Goal: Information Seeking & Learning: Learn about a topic

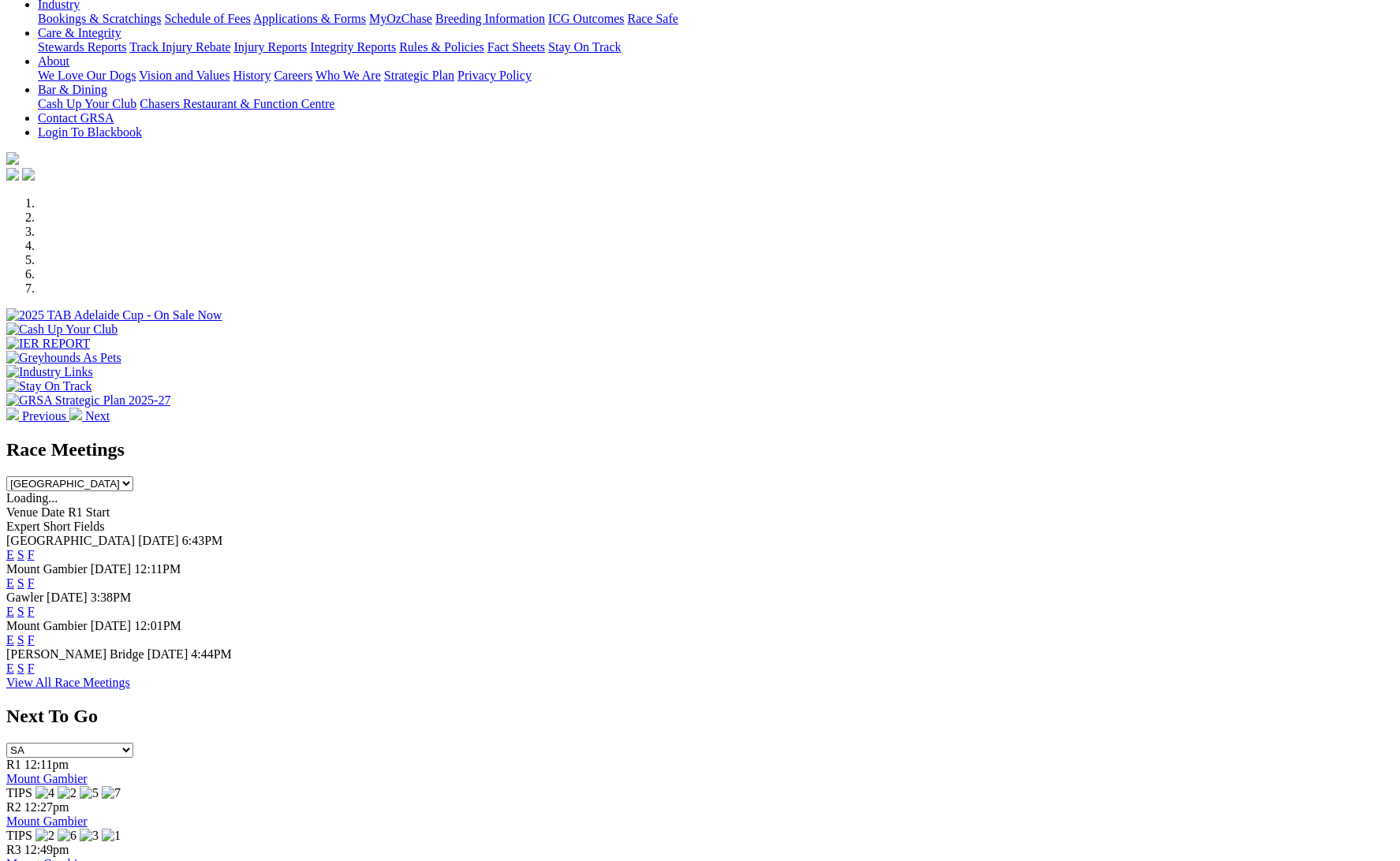
scroll to position [318, 0]
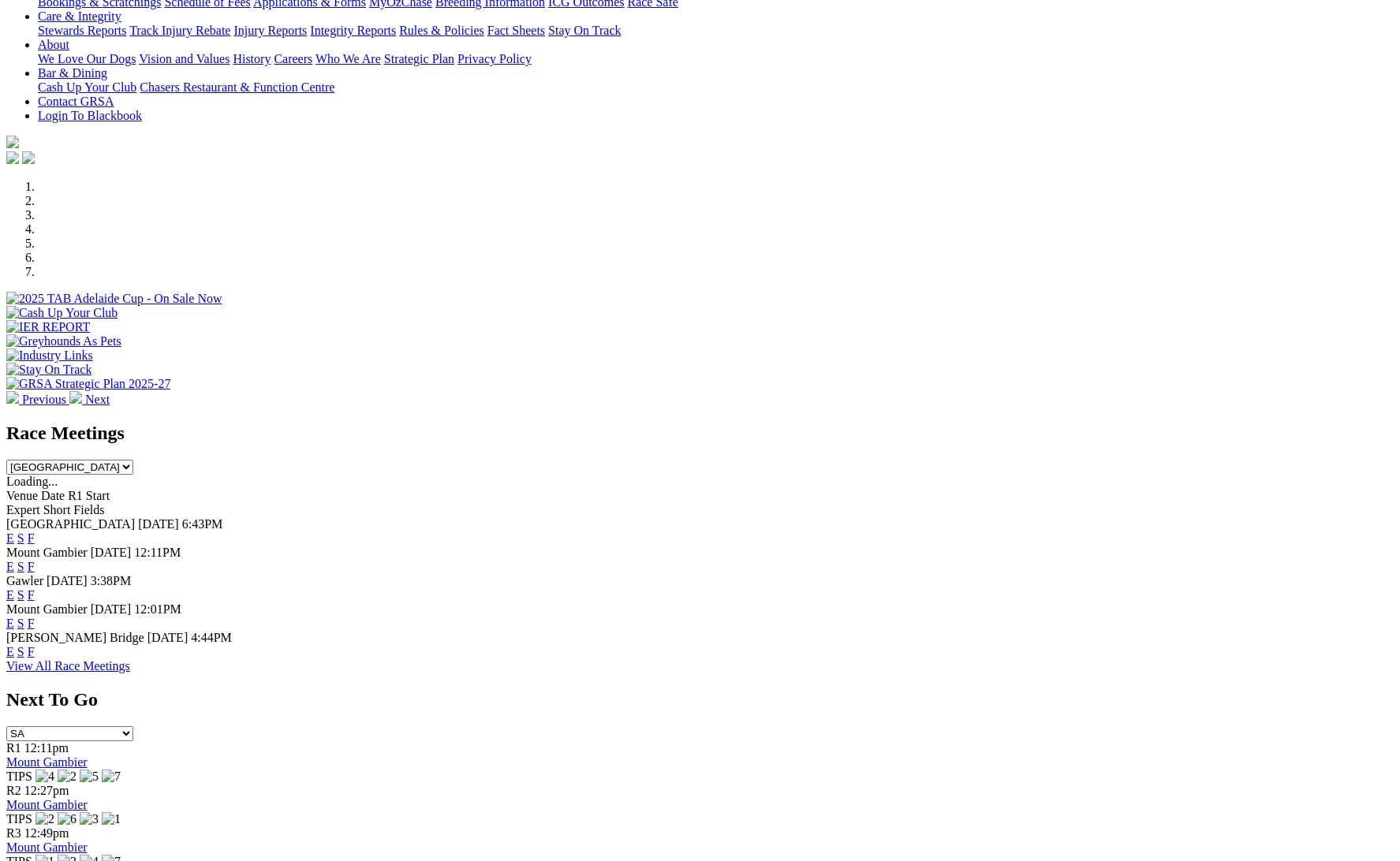
click at [35, 532] on link "F" at bounding box center [31, 538] width 8 height 13
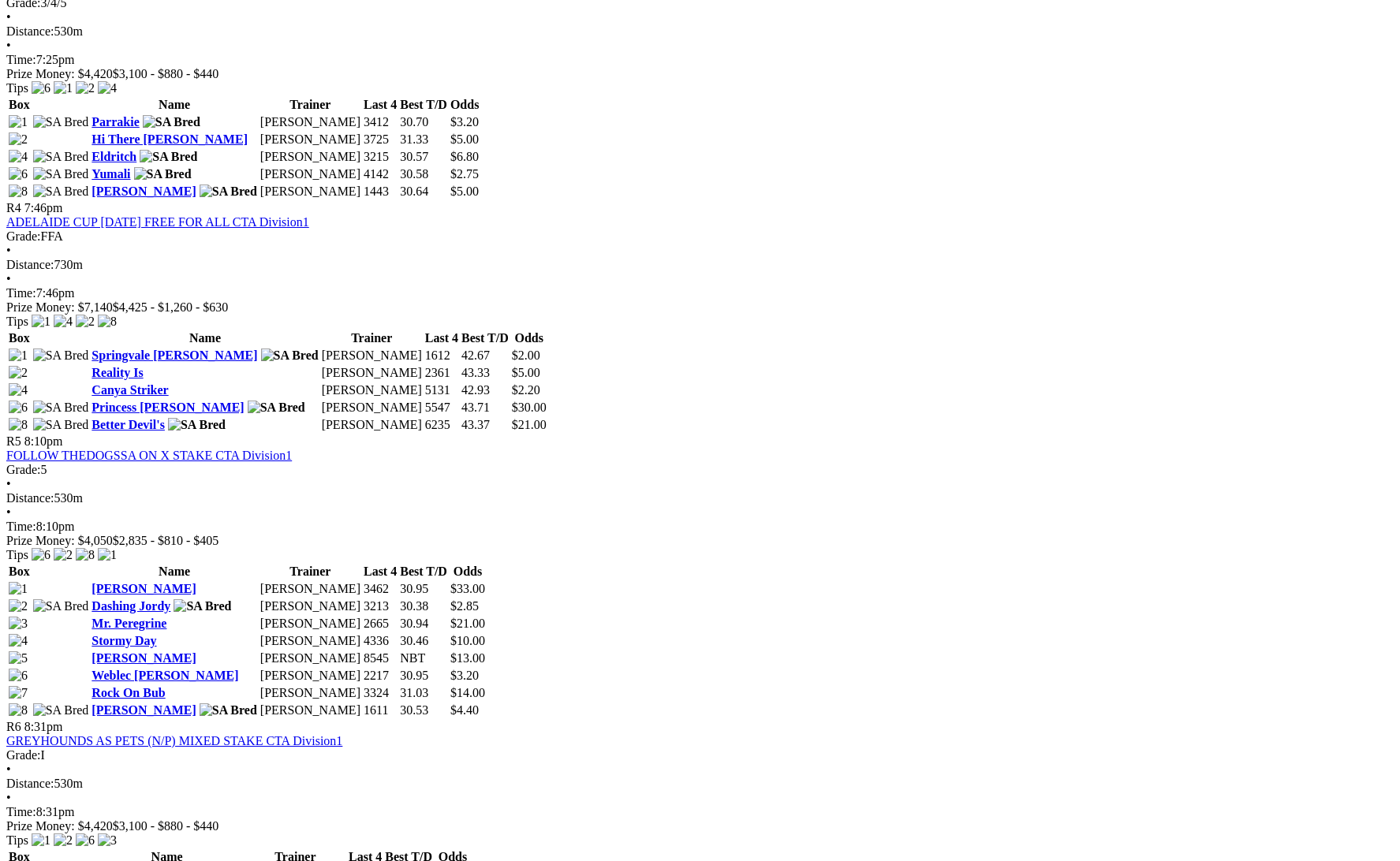
scroll to position [1425, 0]
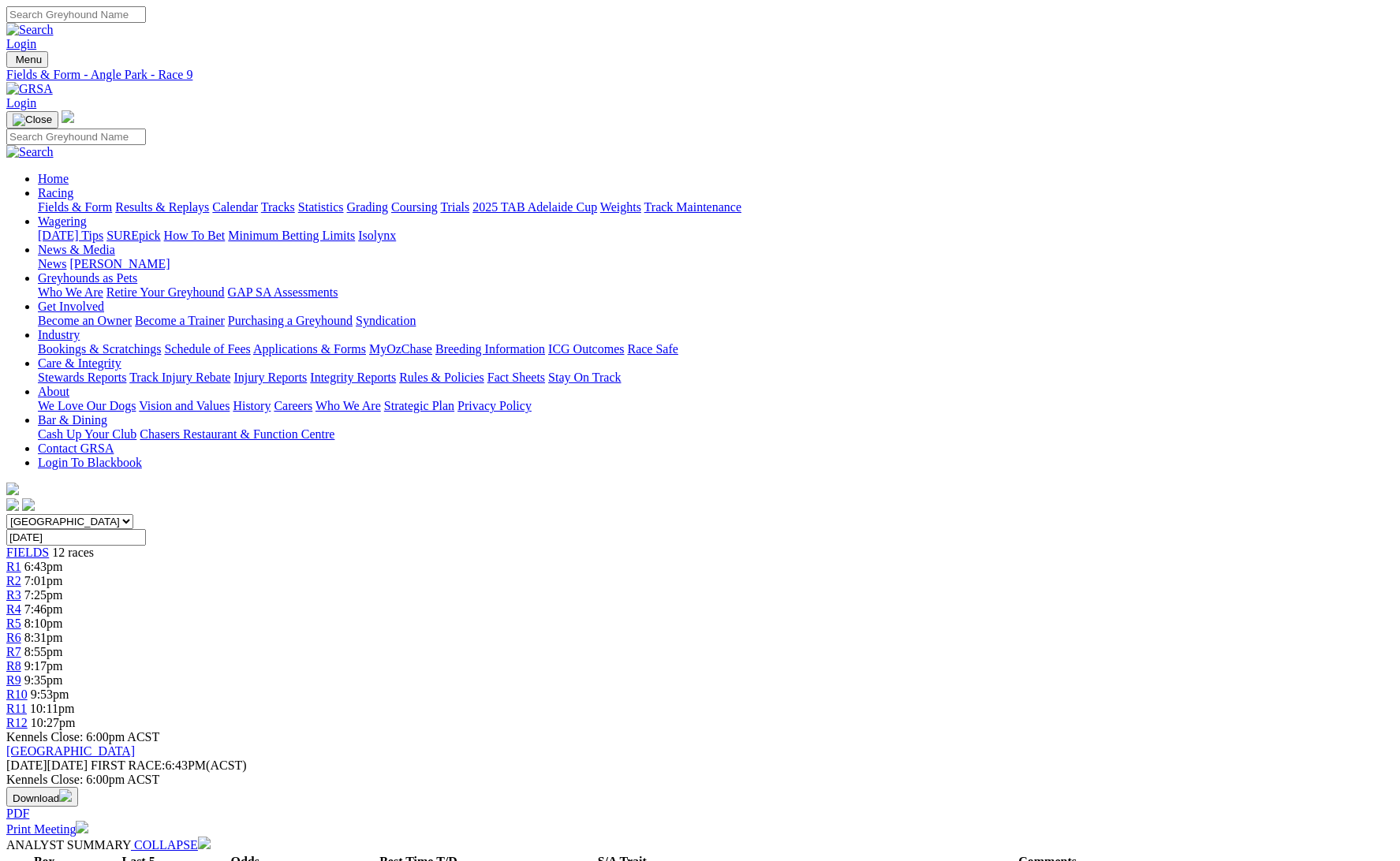
click at [112, 200] on link "Fields & Form" at bounding box center [74, 207] width 74 height 13
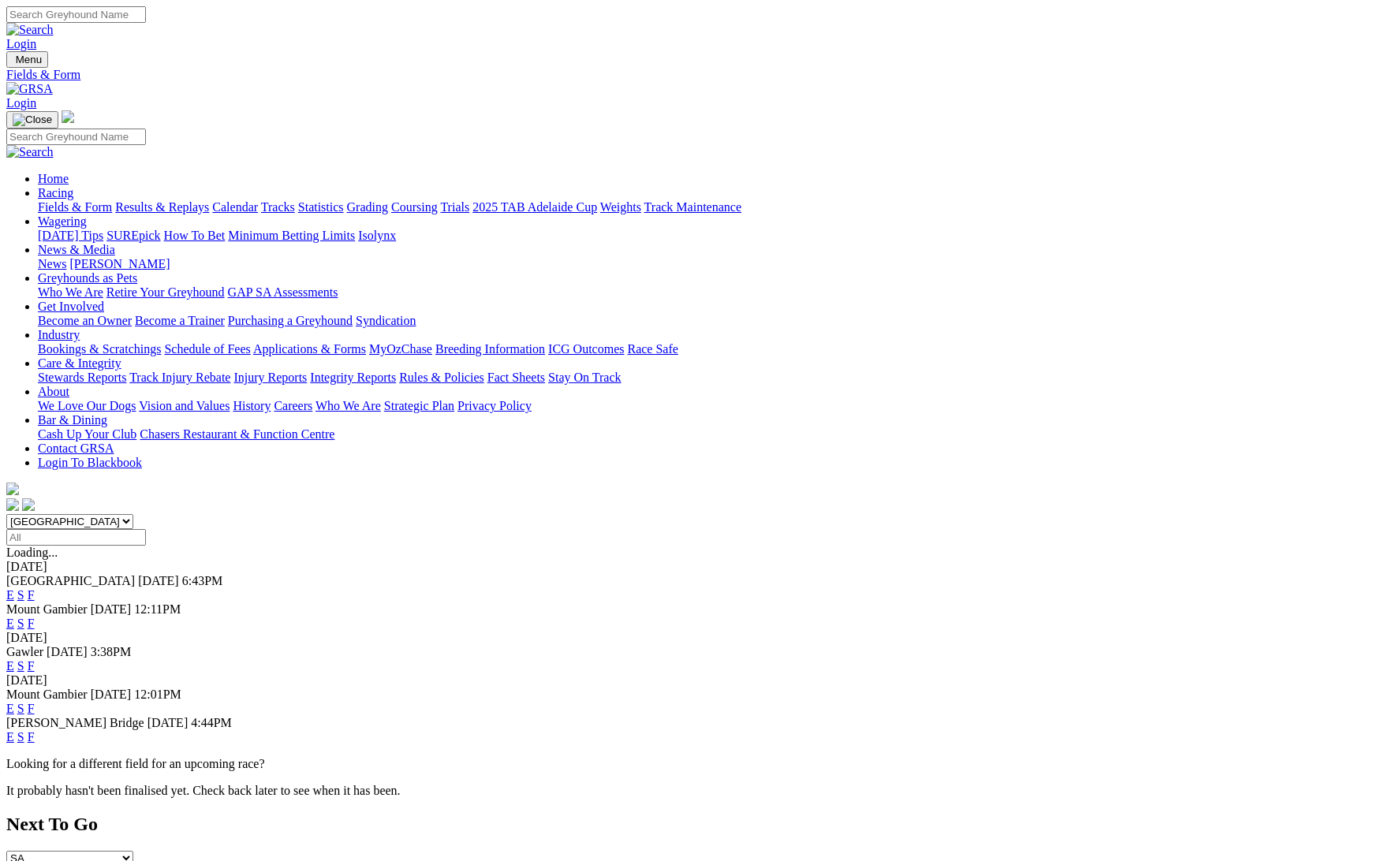
click at [35, 730] on link "F" at bounding box center [31, 737] width 8 height 13
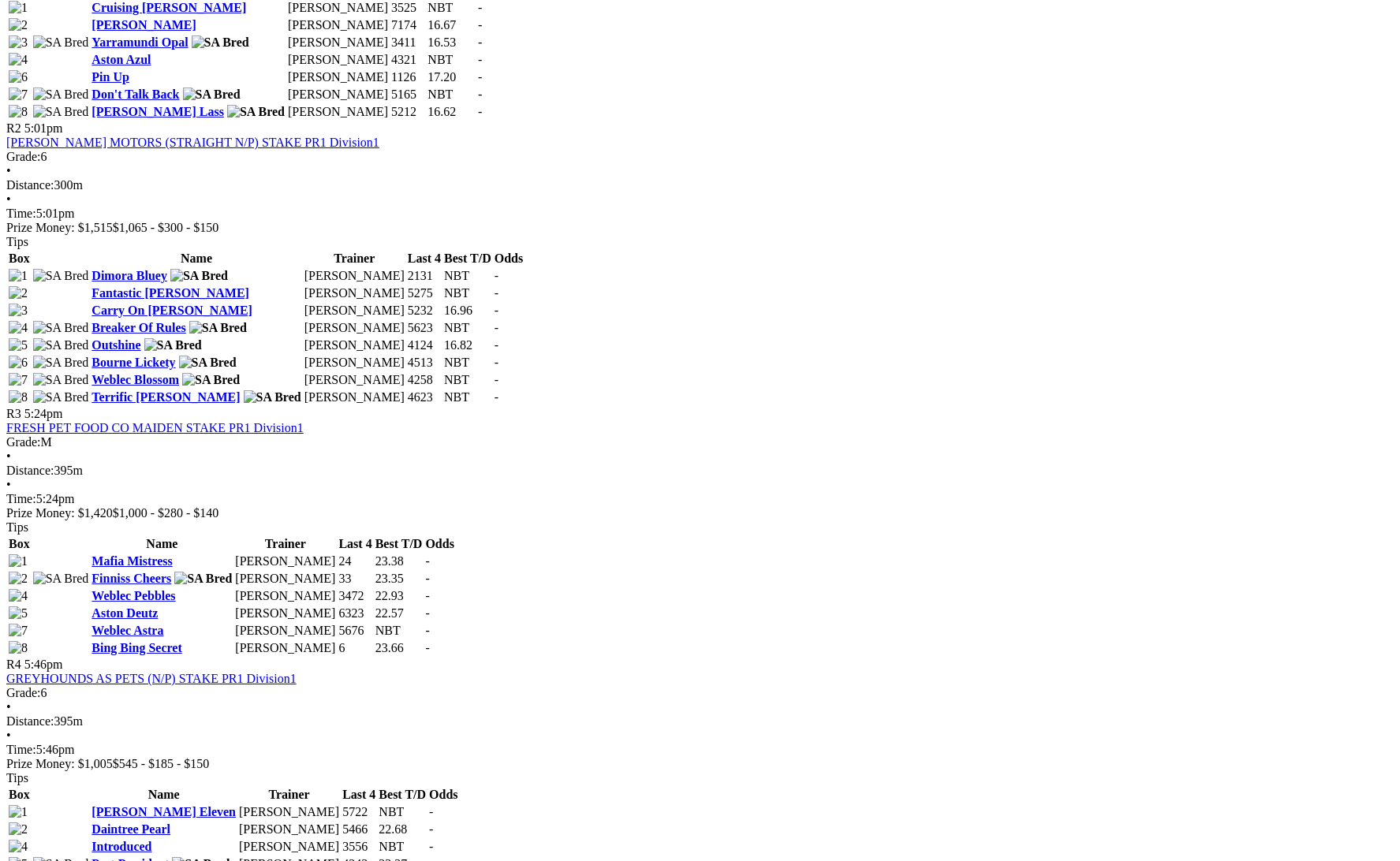
scroll to position [954, 0]
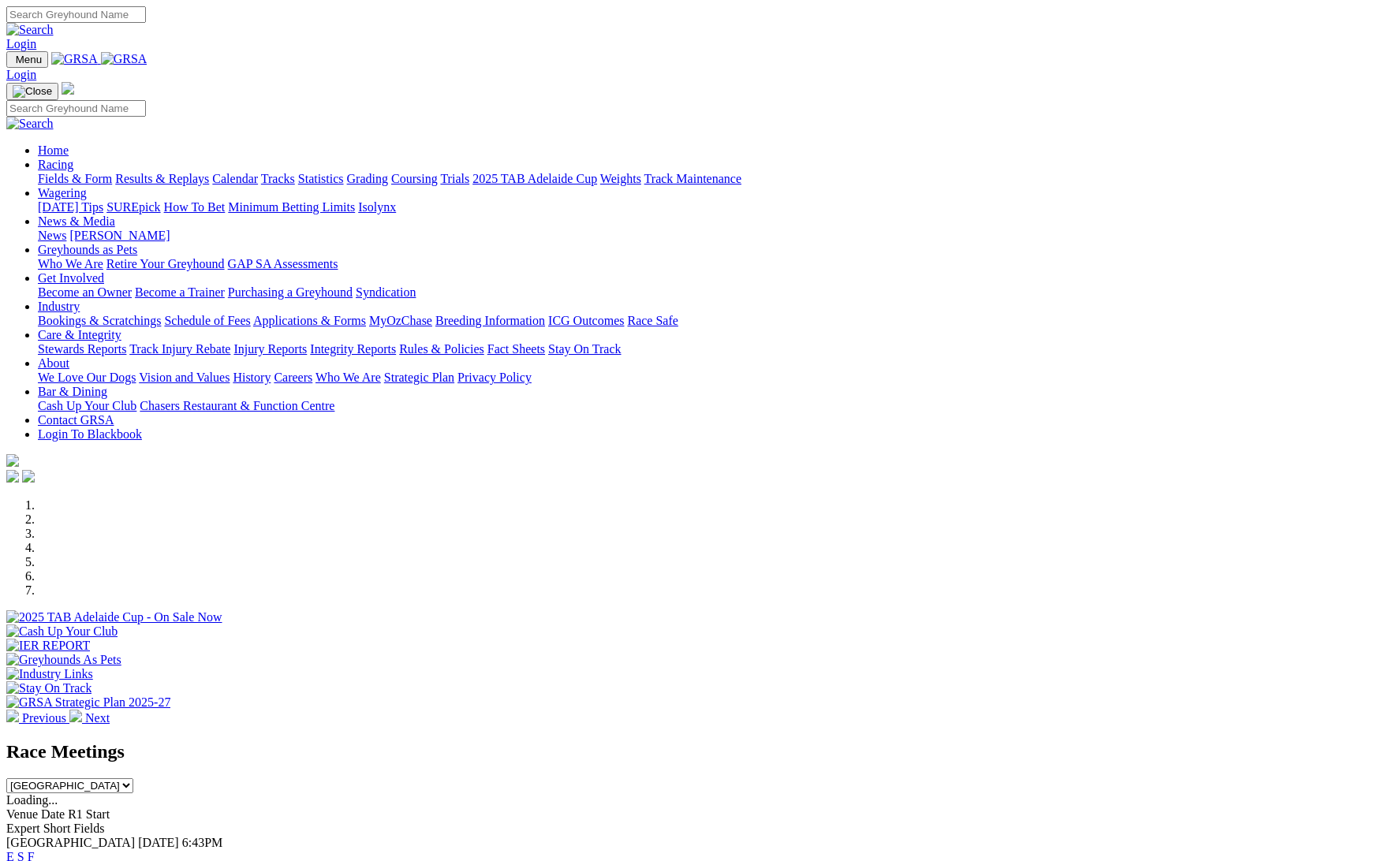
scroll to position [1, 0]
click at [112, 171] on link "Fields & Form" at bounding box center [74, 178] width 74 height 13
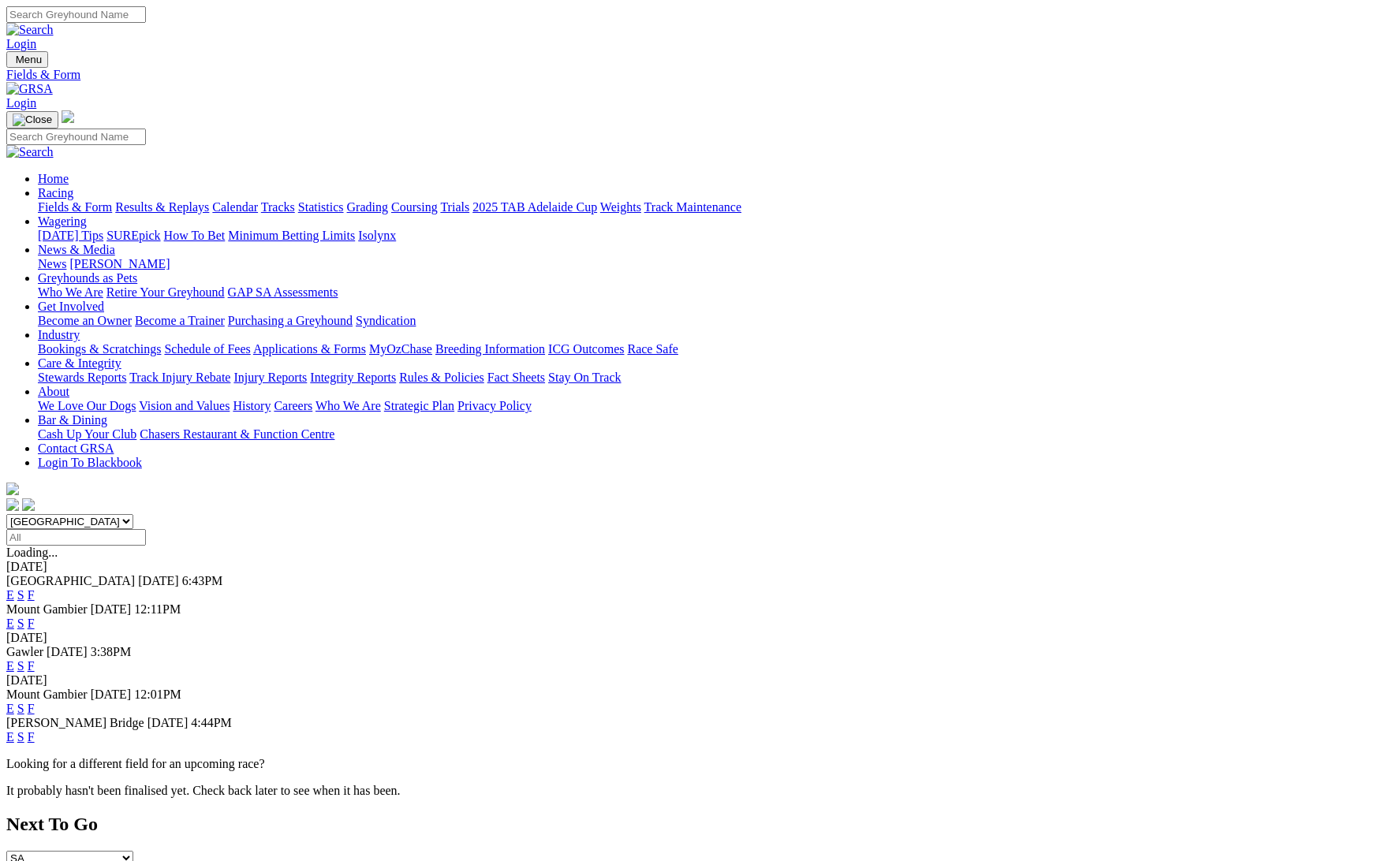
click at [258, 200] on link "Calendar" at bounding box center [234, 207] width 46 height 13
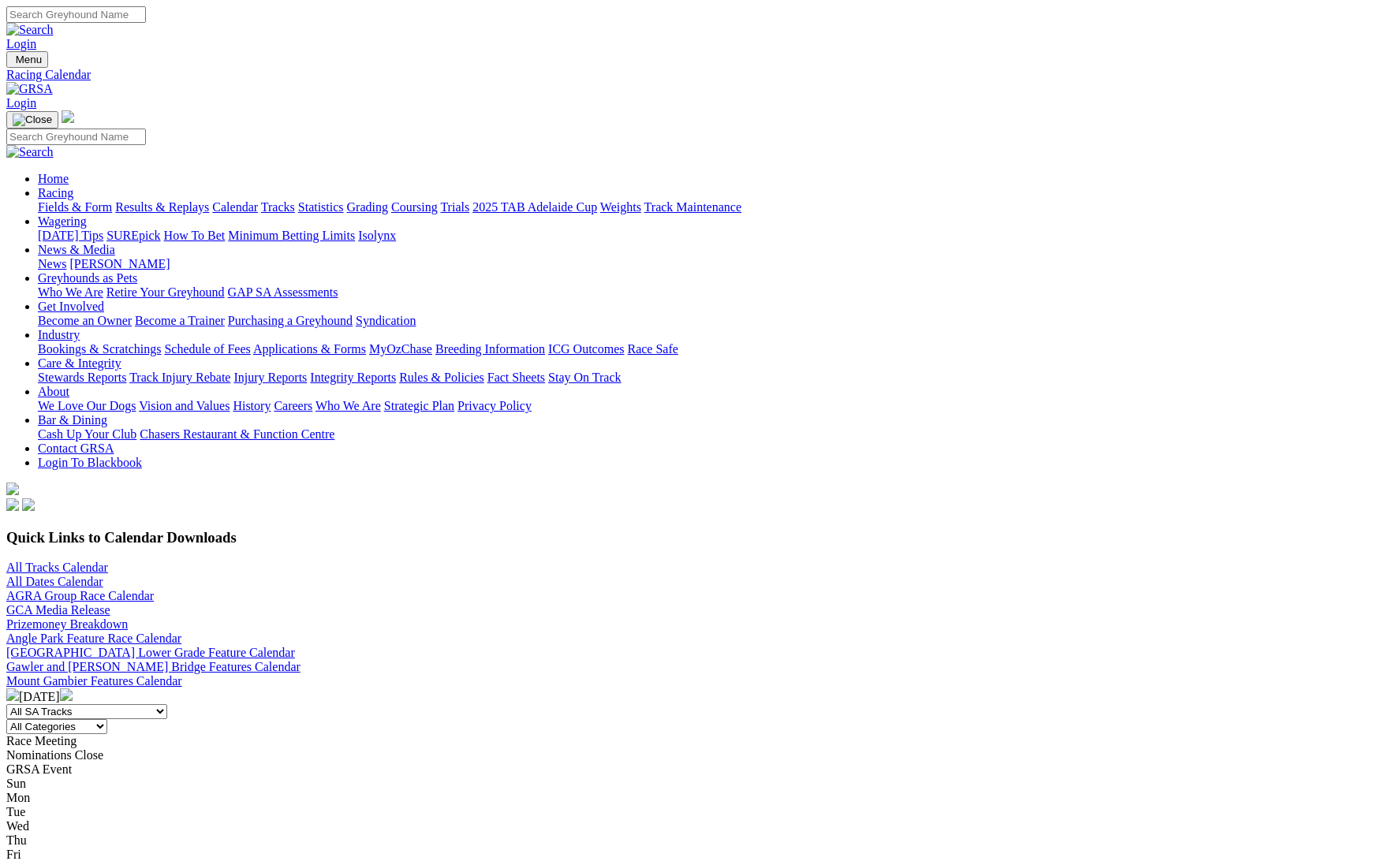
click at [108, 561] on link "All Tracks Calendar" at bounding box center [58, 568] width 102 height 13
